Goal: Information Seeking & Learning: Learn about a topic

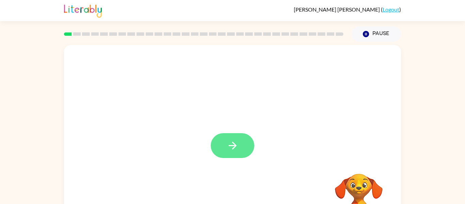
click at [225, 145] on button "button" at bounding box center [233, 145] width 44 height 25
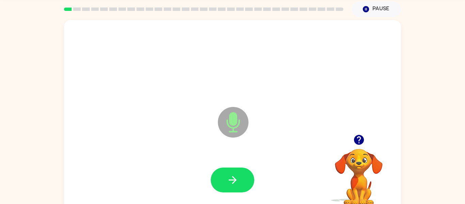
scroll to position [35, 0]
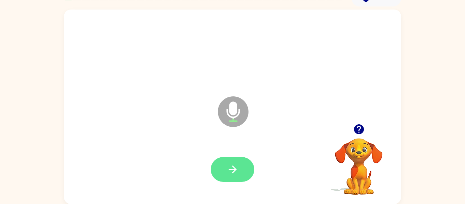
click at [225, 177] on button "button" at bounding box center [233, 169] width 44 height 25
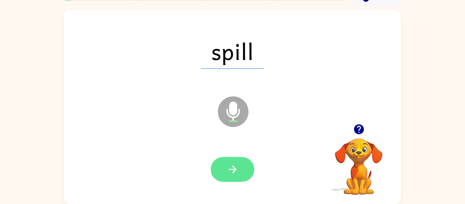
click at [231, 163] on button "button" at bounding box center [233, 169] width 44 height 25
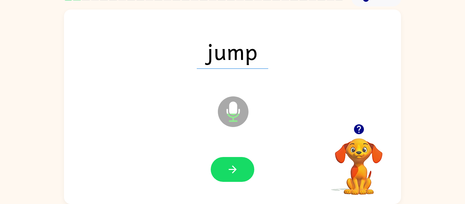
click at [231, 163] on button "button" at bounding box center [233, 169] width 44 height 25
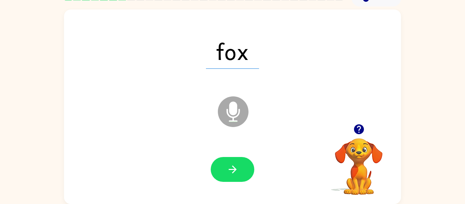
click at [231, 163] on button "button" at bounding box center [233, 169] width 44 height 25
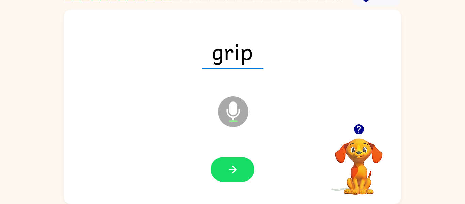
click at [231, 163] on button "button" at bounding box center [233, 169] width 44 height 25
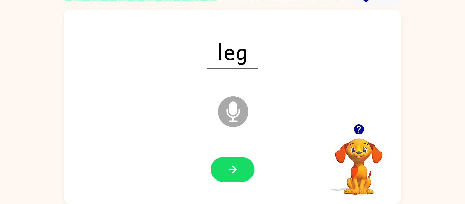
click at [231, 163] on button "button" at bounding box center [233, 169] width 44 height 25
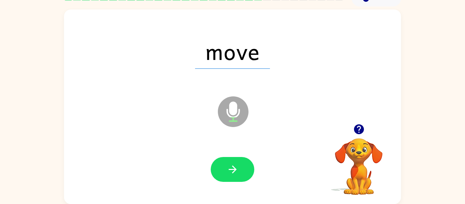
click at [231, 163] on button "button" at bounding box center [233, 169] width 44 height 25
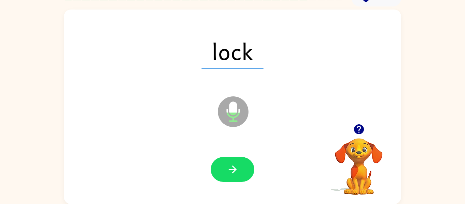
click at [231, 163] on button "button" at bounding box center [233, 169] width 44 height 25
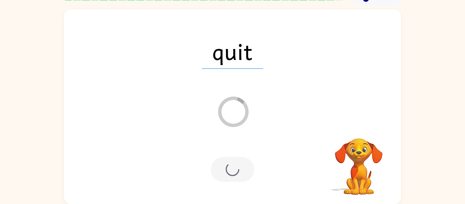
scroll to position [23, 0]
